Goal: Obtain resource: Obtain resource

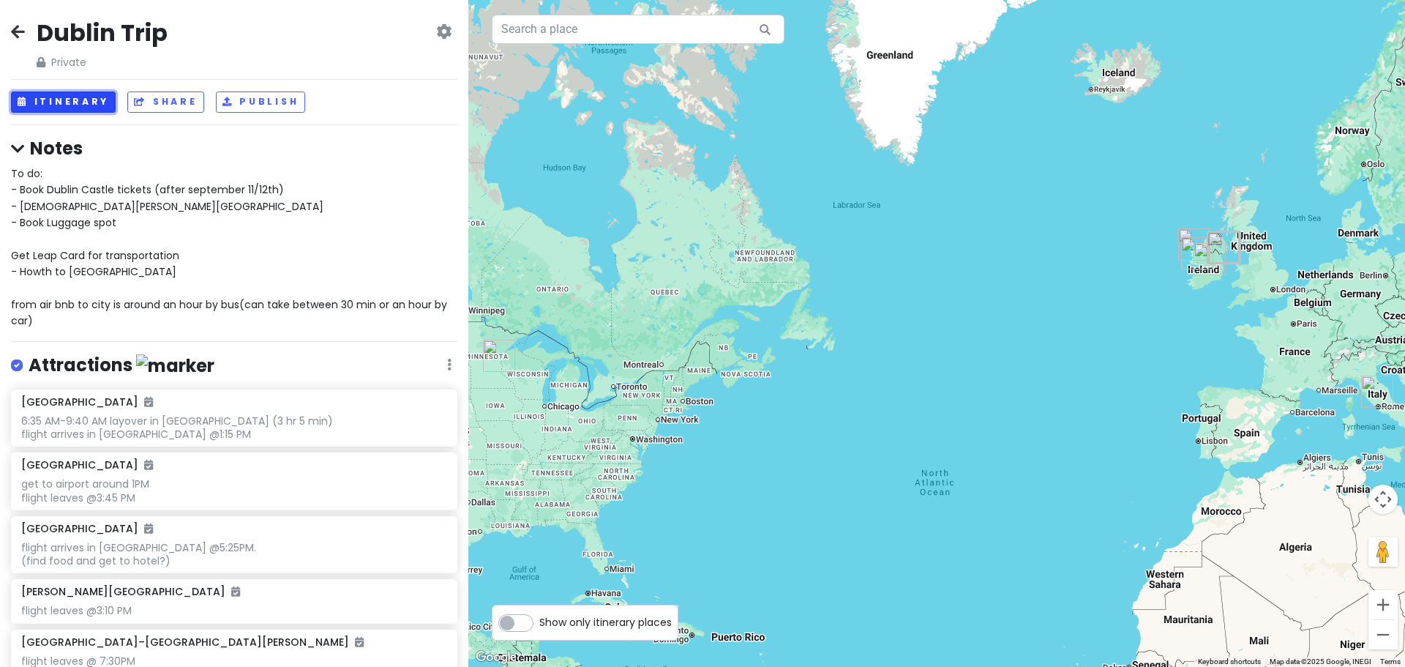
click at [86, 110] on button "Itinerary" at bounding box center [63, 101] width 105 height 21
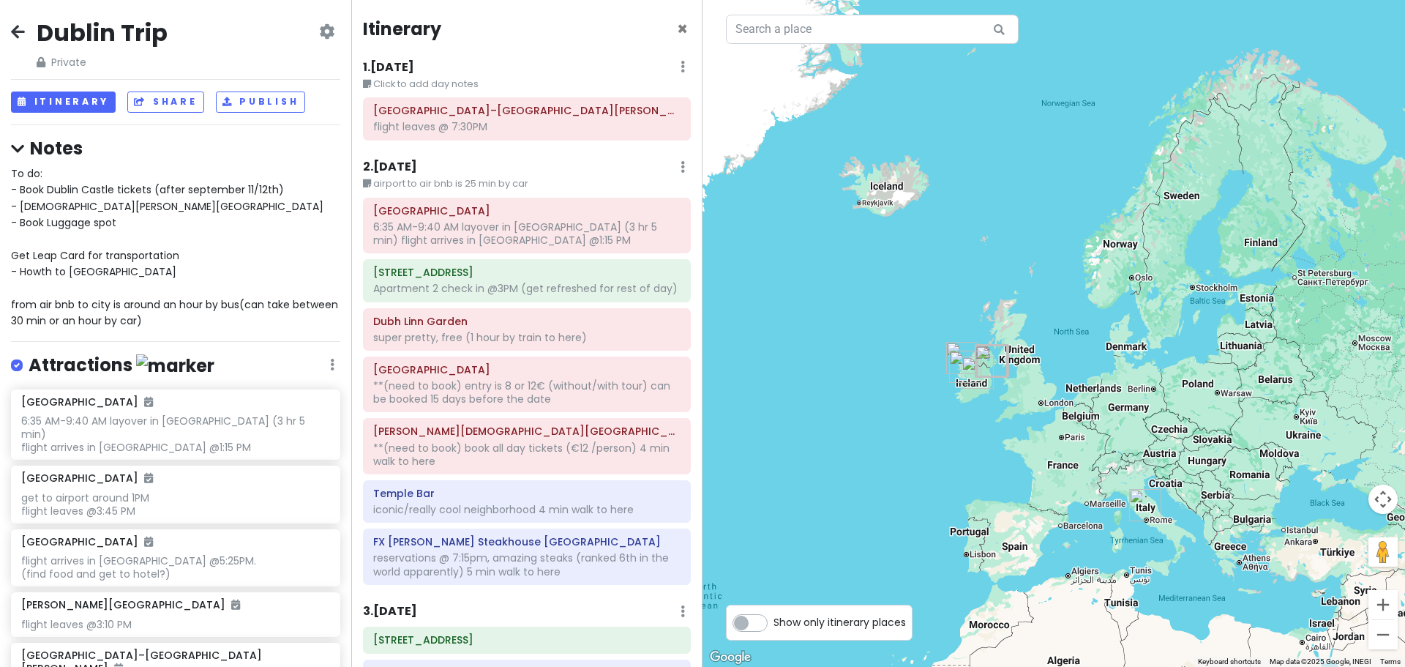
drag, startPoint x: 1239, startPoint y: 329, endPoint x: 913, endPoint y: 434, distance: 342.7
click at [913, 434] on div at bounding box center [1053, 333] width 702 height 667
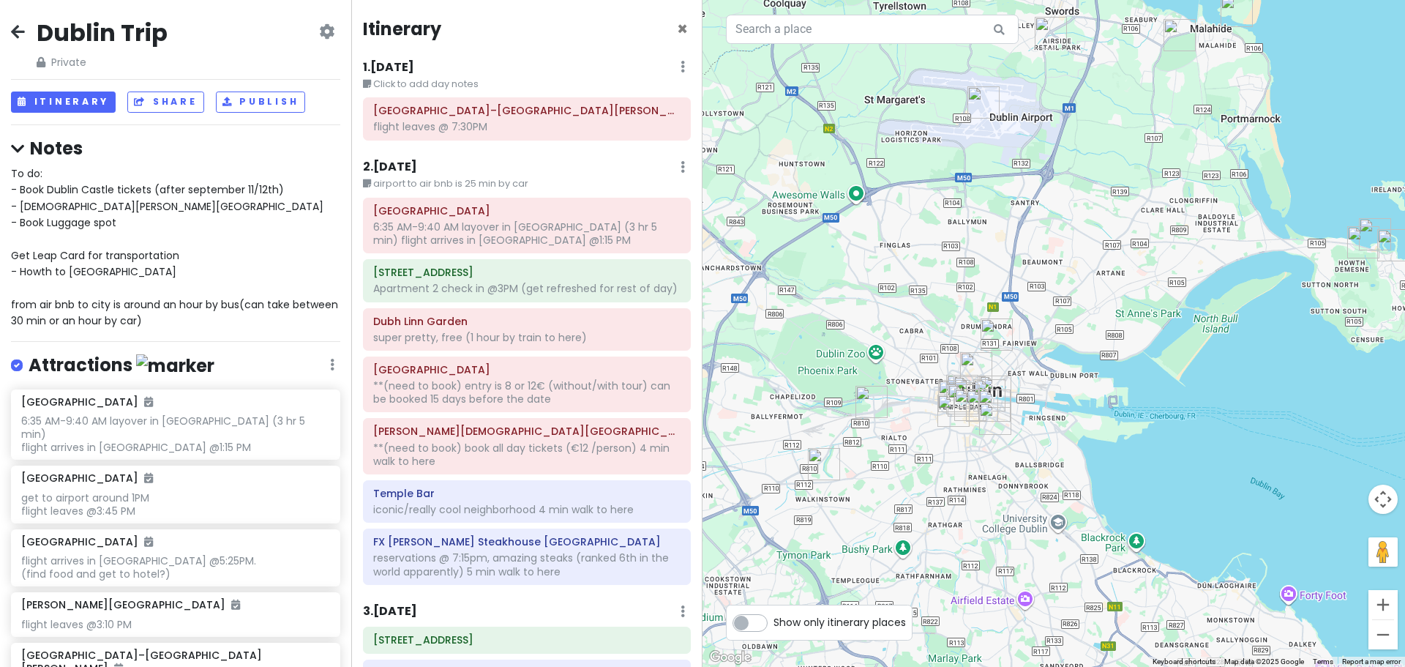
drag, startPoint x: 801, startPoint y: 397, endPoint x: 1040, endPoint y: 231, distance: 291.3
click at [1040, 232] on div at bounding box center [1053, 333] width 702 height 667
